Goal: Task Accomplishment & Management: Manage account settings

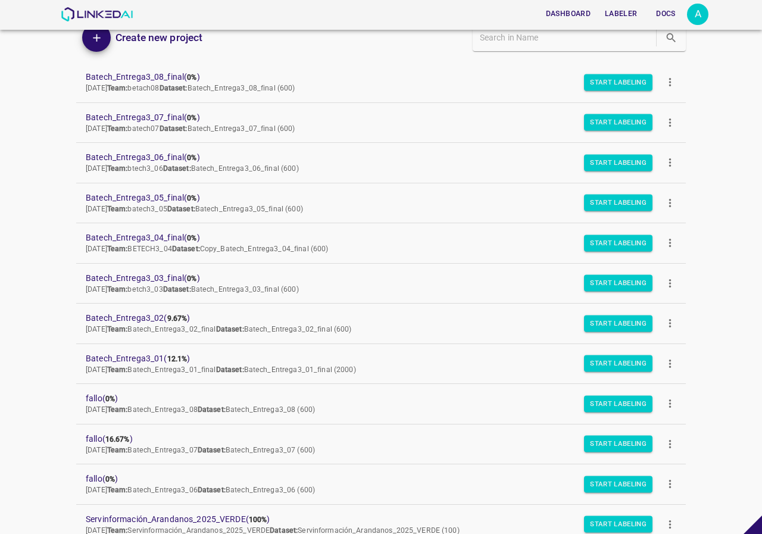
scroll to position [119, 0]
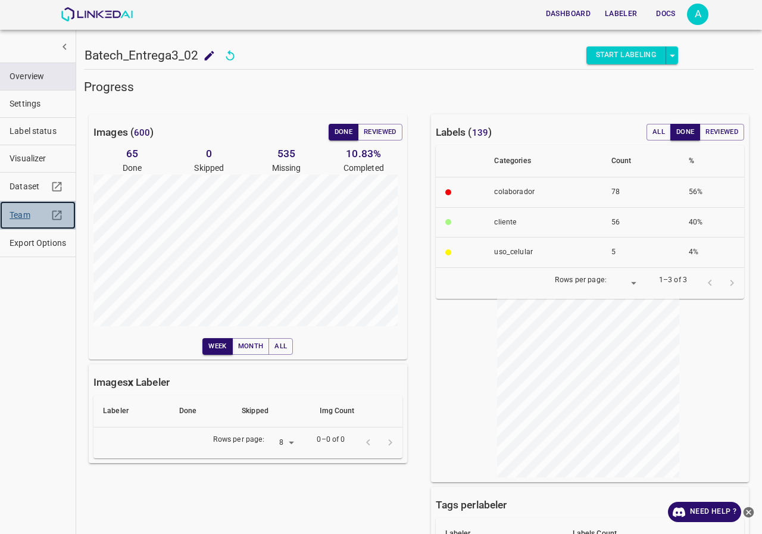
click at [16, 215] on span "Team" at bounding box center [29, 215] width 38 height 13
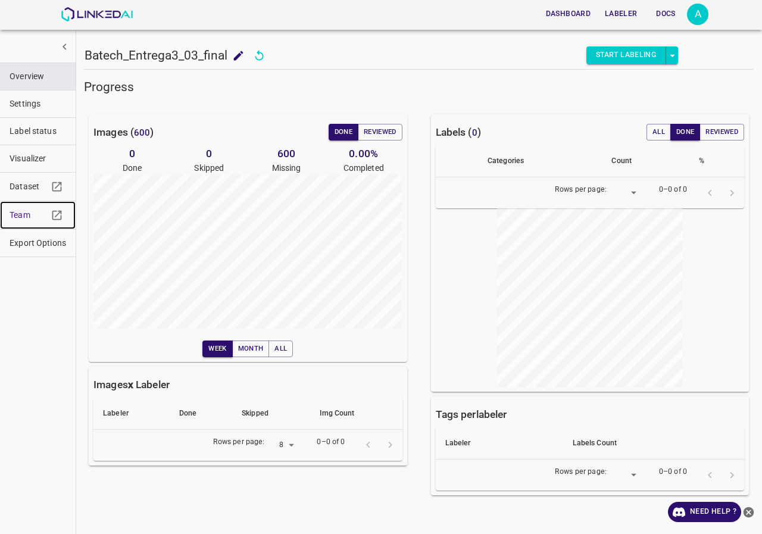
click at [27, 218] on span "Team" at bounding box center [29, 215] width 38 height 13
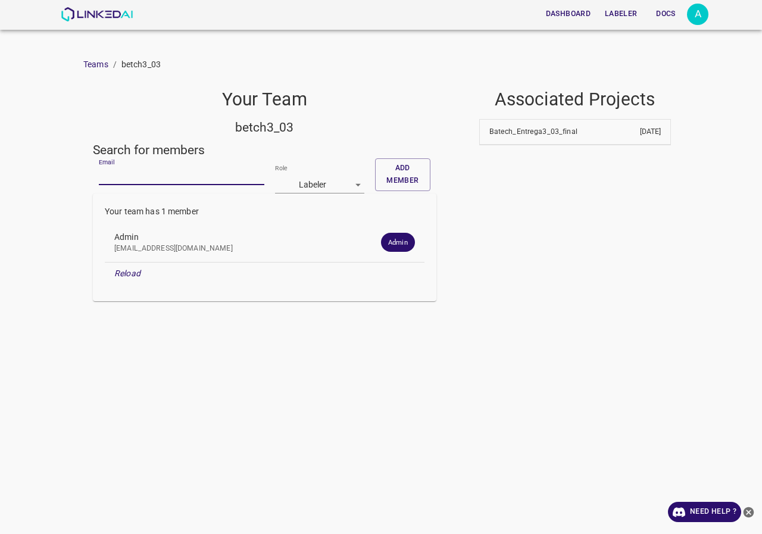
click at [123, 176] on input "Email" at bounding box center [181, 176] width 165 height 17
type input "[EMAIL_ADDRESS][DOMAIN_NAME]"
